Goal: Task Accomplishment & Management: Use online tool/utility

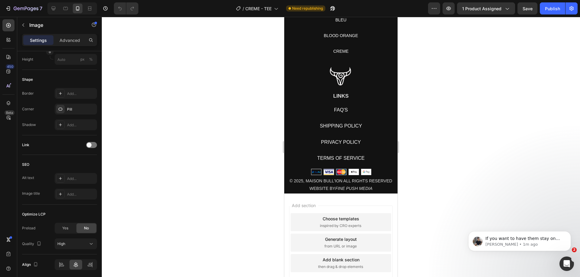
scroll to position [2044, 0]
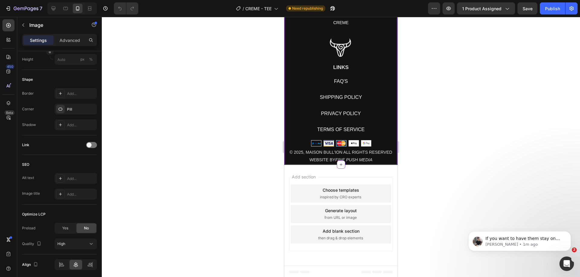
click at [338, 50] on img at bounding box center [341, 47] width 28 height 26
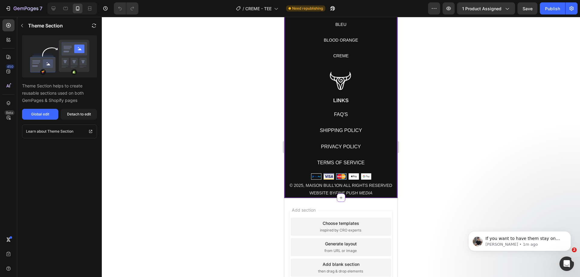
scroll to position [2010, 0]
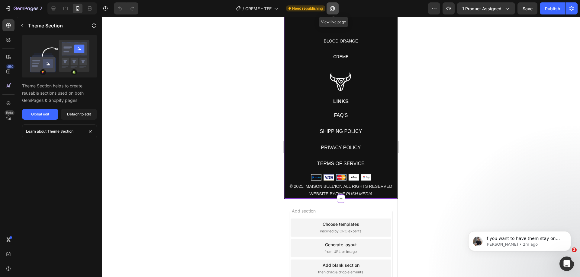
click at [334, 9] on icon "button" at bounding box center [332, 8] width 6 height 6
click at [575, 5] on button "button" at bounding box center [571, 8] width 12 height 12
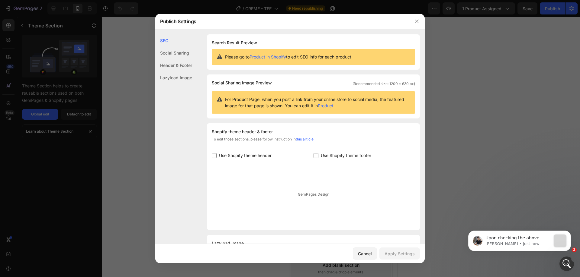
scroll to position [0, 0]
click at [417, 22] on icon "button" at bounding box center [416, 21] width 3 height 3
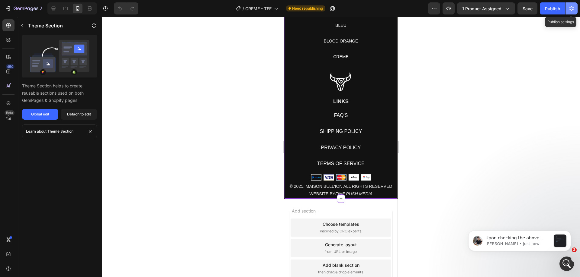
click at [572, 6] on icon "button" at bounding box center [571, 8] width 4 height 5
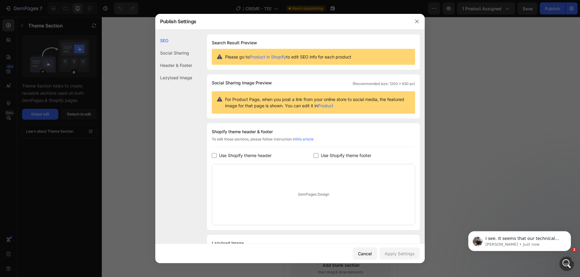
click at [46, 38] on div at bounding box center [290, 138] width 580 height 277
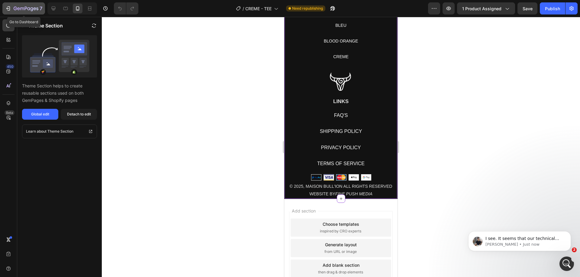
click at [37, 12] on div "7" at bounding box center [28, 8] width 29 height 7
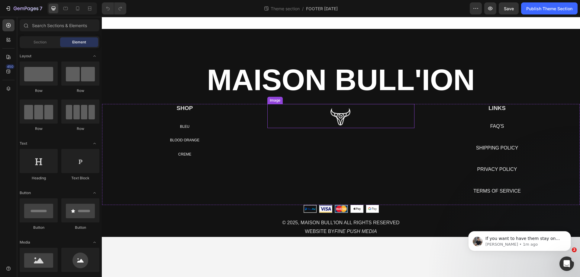
click at [320, 110] on div at bounding box center [340, 116] width 147 height 24
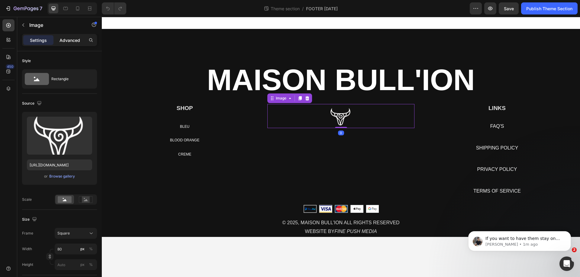
click at [76, 43] on p "Advanced" at bounding box center [69, 40] width 21 height 6
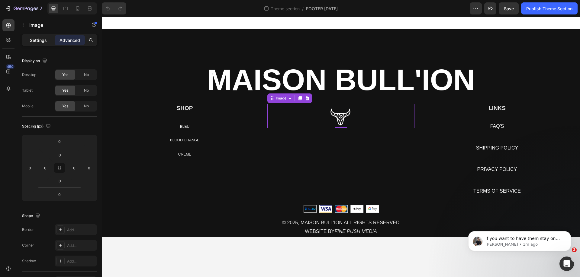
click at [45, 37] on p "Settings" at bounding box center [38, 40] width 17 height 6
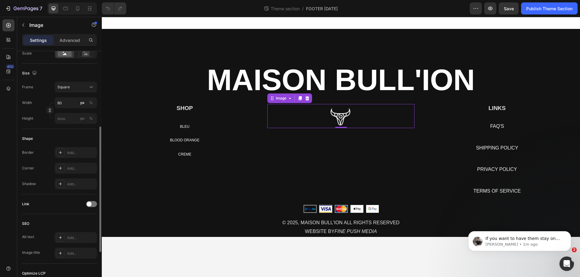
scroll to position [228, 0]
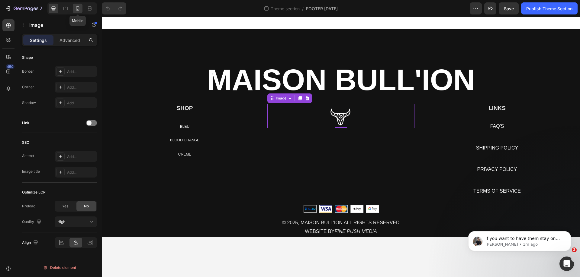
click at [80, 7] on icon at bounding box center [78, 8] width 6 height 6
type input "27"
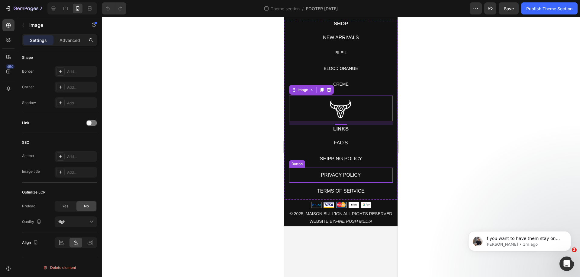
scroll to position [103, 0]
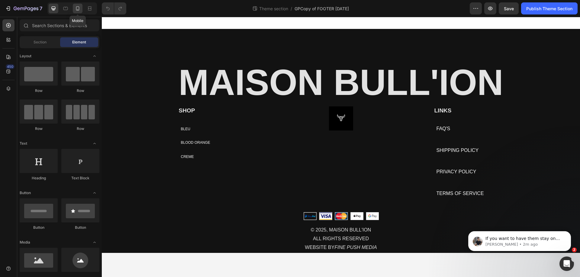
click at [75, 11] on icon at bounding box center [78, 8] width 6 height 6
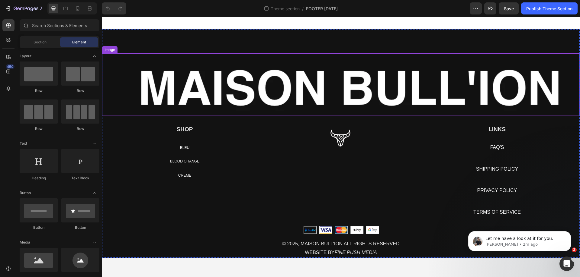
click at [227, 77] on img at bounding box center [340, 84] width 477 height 62
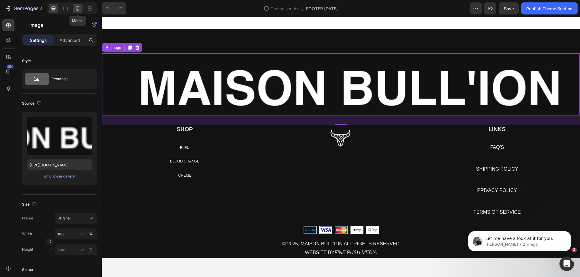
click at [78, 9] on icon at bounding box center [78, 8] width 6 height 6
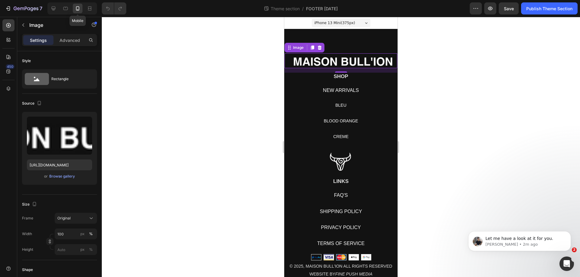
scroll to position [15, 0]
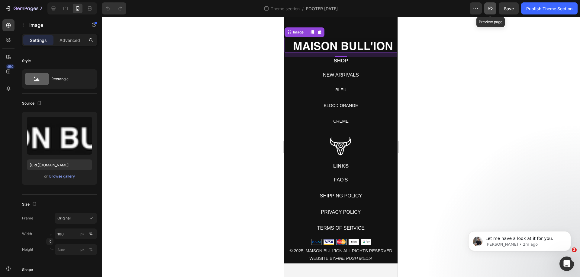
click at [494, 6] on button "button" at bounding box center [490, 8] width 12 height 12
click at [72, 41] on p "Advanced" at bounding box center [69, 40] width 21 height 6
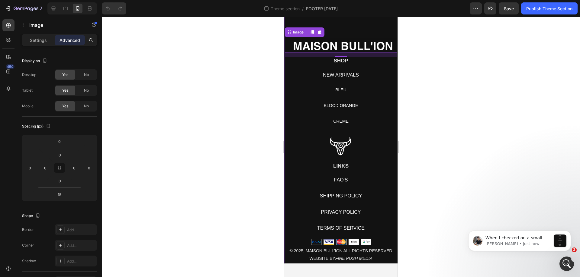
click at [342, 25] on div "Image 32 SHOP Heading NEW ARRIVALS Button BLEU Button BLOOD ORANGE Button CREME…" at bounding box center [340, 139] width 113 height 250
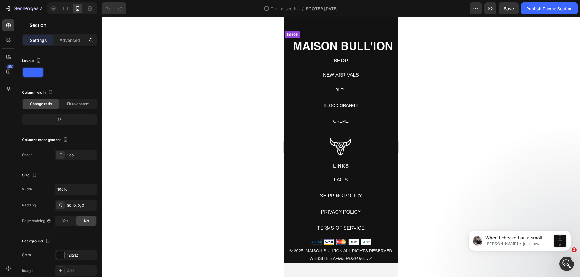
click at [292, 34] on div "Image" at bounding box center [292, 34] width 13 height 5
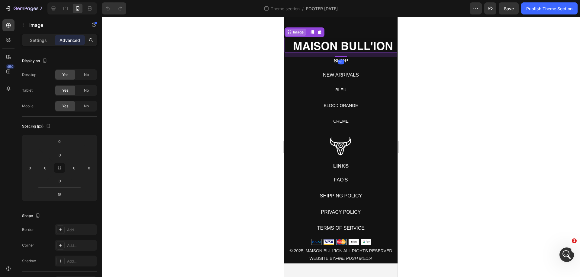
click at [295, 33] on div "Image" at bounding box center [298, 32] width 13 height 5
click at [359, 34] on div "Image 15 SHOP Heading NEW ARRIVALS Button BLEU Button BLOOD ORANGE Button CREME…" at bounding box center [340, 139] width 113 height 250
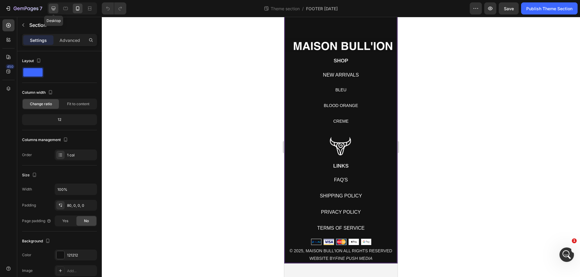
click at [54, 8] on icon at bounding box center [53, 8] width 6 height 6
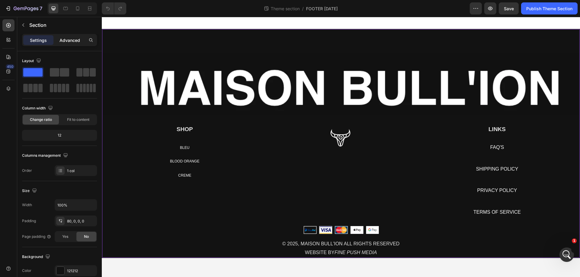
click at [74, 42] on p "Advanced" at bounding box center [69, 40] width 21 height 6
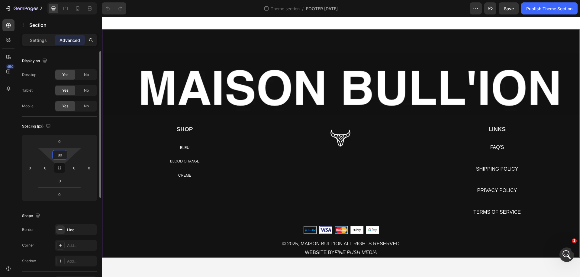
click at [60, 153] on input "80" at bounding box center [60, 155] width 12 height 9
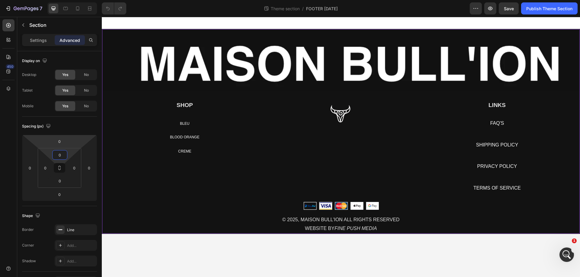
click at [146, 9] on div "Theme section / FOOTER SEPT 25" at bounding box center [300, 8] width 338 height 12
click at [104, 9] on button "Undo/Redo" at bounding box center [108, 8] width 12 height 12
type input "80"
